Goal: Find specific page/section: Find specific page/section

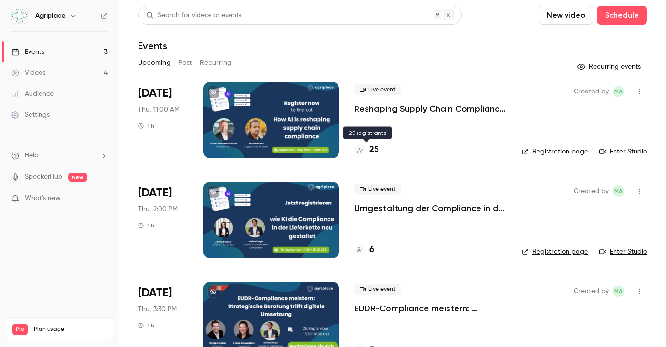
click at [373, 152] on h4 "25" at bounding box center [375, 149] width 10 height 13
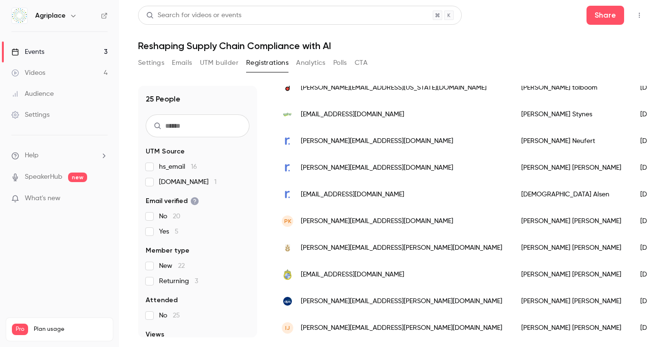
scroll to position [130, 0]
click at [358, 139] on span "[PERSON_NAME][EMAIL_ADDRESS][DOMAIN_NAME]" at bounding box center [377, 140] width 152 height 10
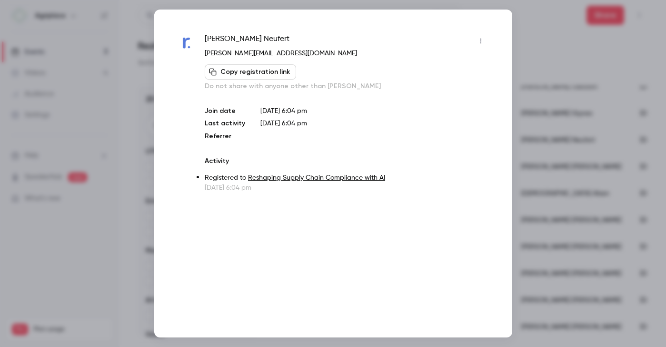
click at [483, 39] on icon "button" at bounding box center [481, 41] width 8 height 7
